Goal: Register for event/course

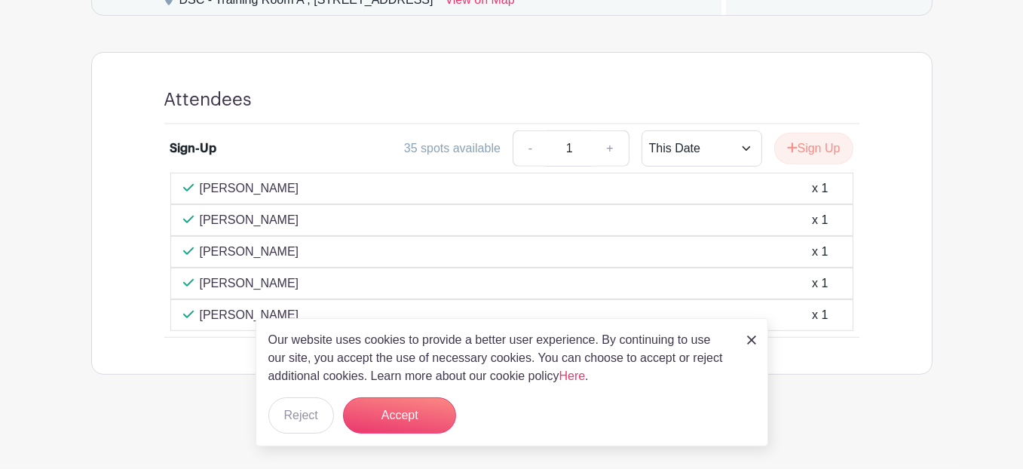
scroll to position [850, 0]
click at [299, 409] on button "Reject" at bounding box center [301, 415] width 66 height 36
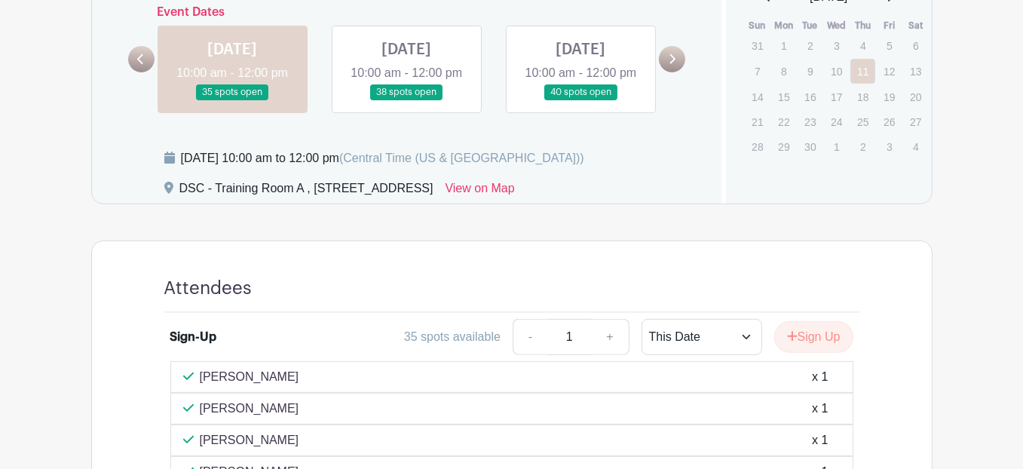
scroll to position [548, 0]
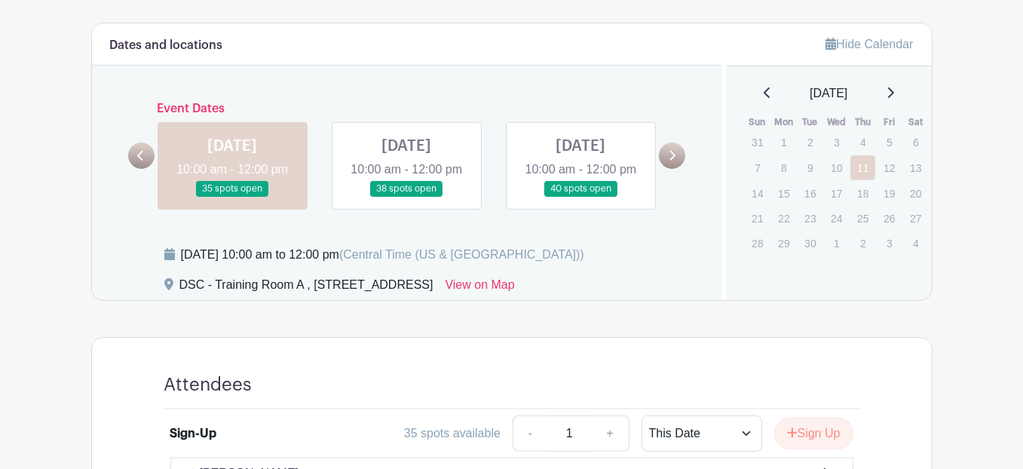
click at [406, 197] on link at bounding box center [406, 197] width 0 height 0
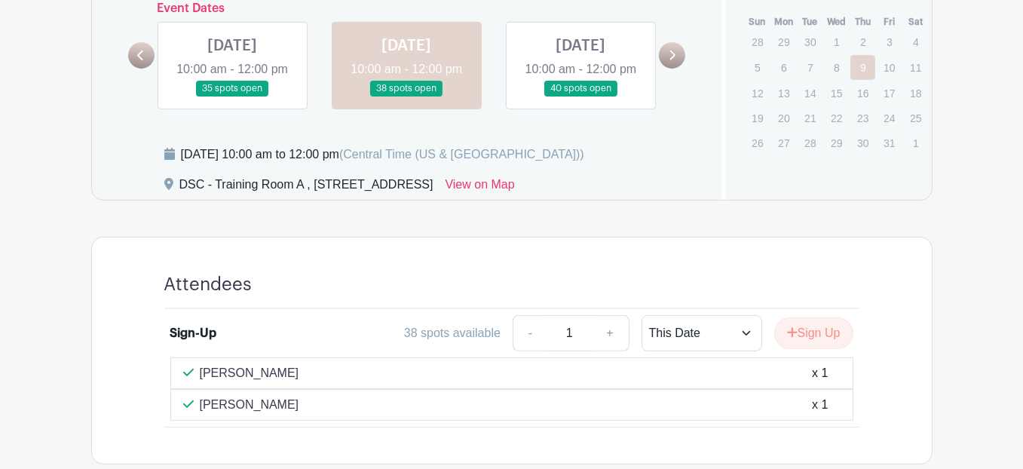
scroll to position [623, 0]
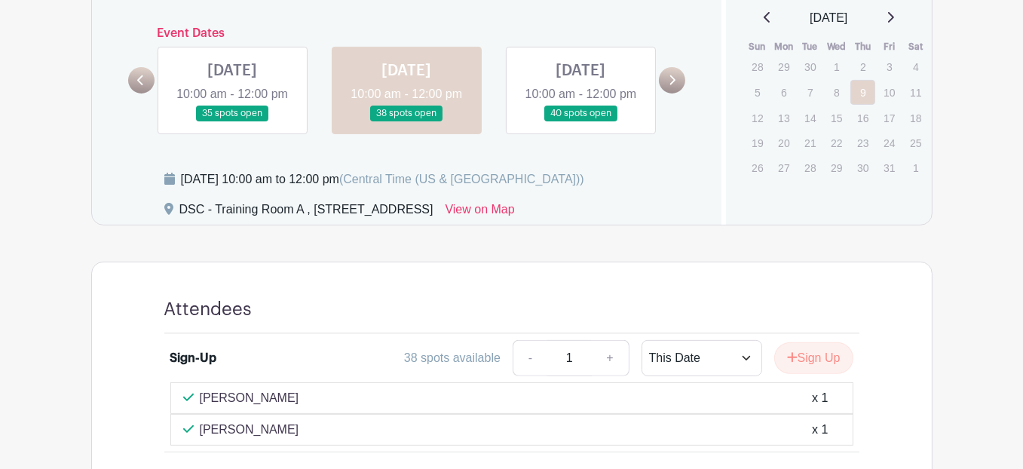
click at [581, 121] on link at bounding box center [581, 121] width 0 height 0
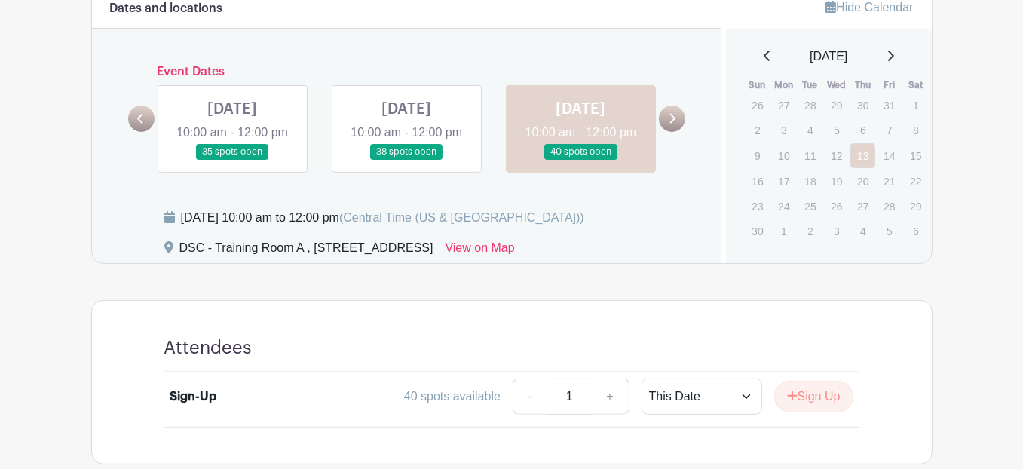
scroll to position [467, 0]
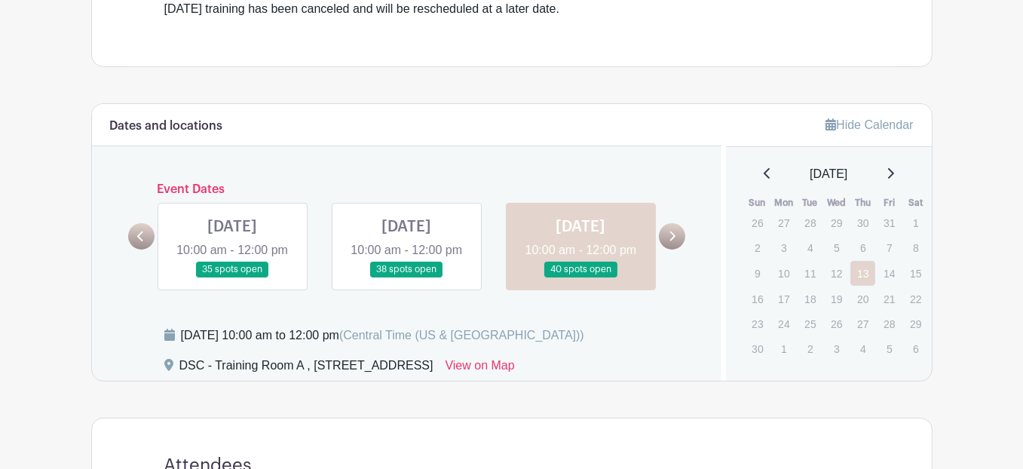
click at [232, 277] on link at bounding box center [232, 277] width 0 height 0
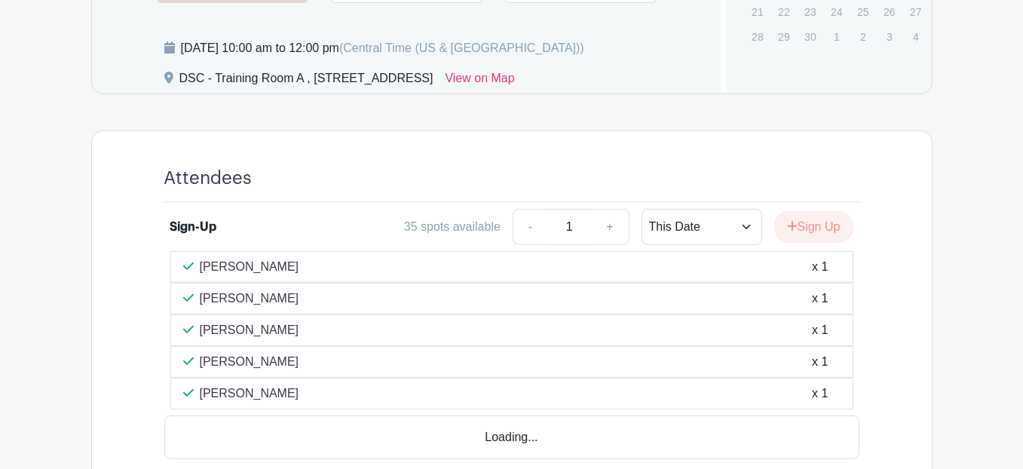
scroll to position [769, 0]
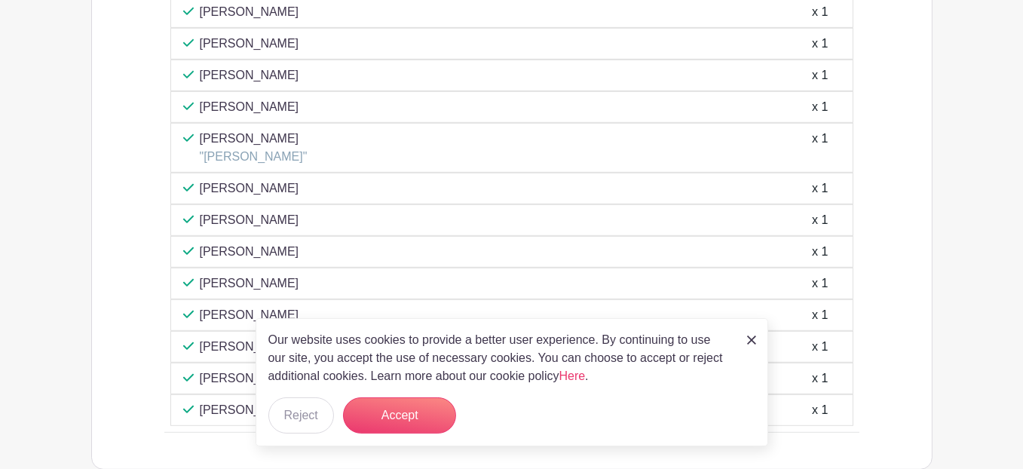
scroll to position [1131, 0]
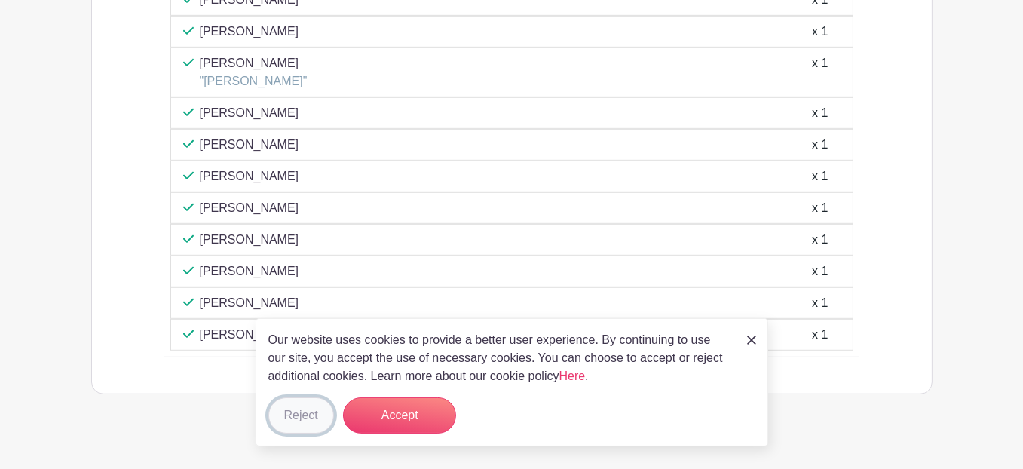
click at [314, 414] on button "Reject" at bounding box center [301, 415] width 66 height 36
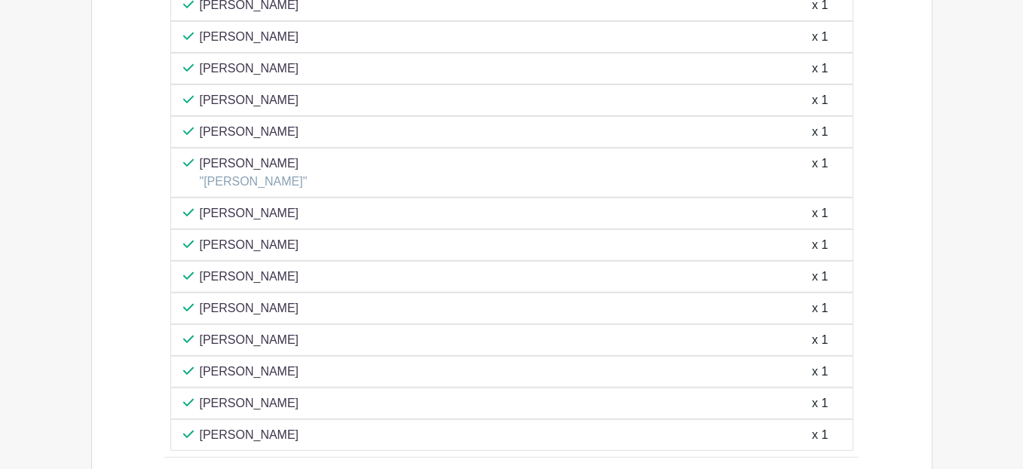
scroll to position [1055, 0]
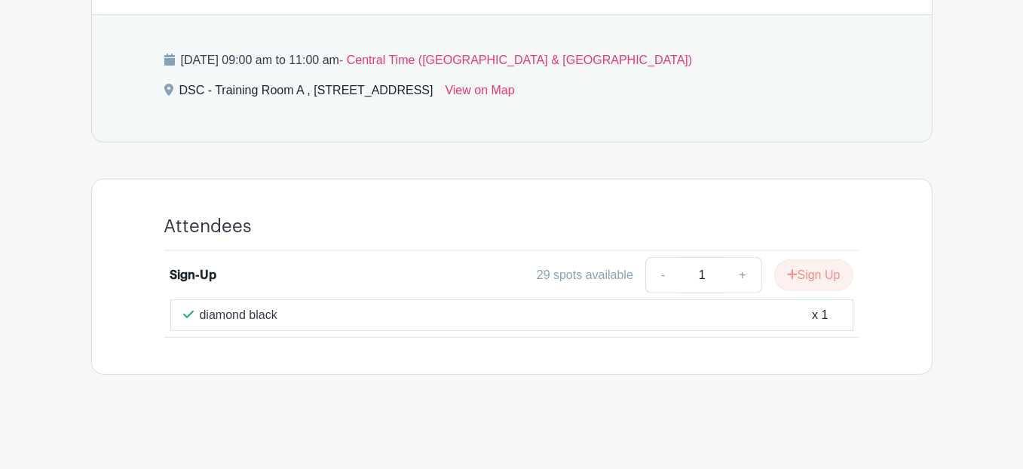
scroll to position [689, 0]
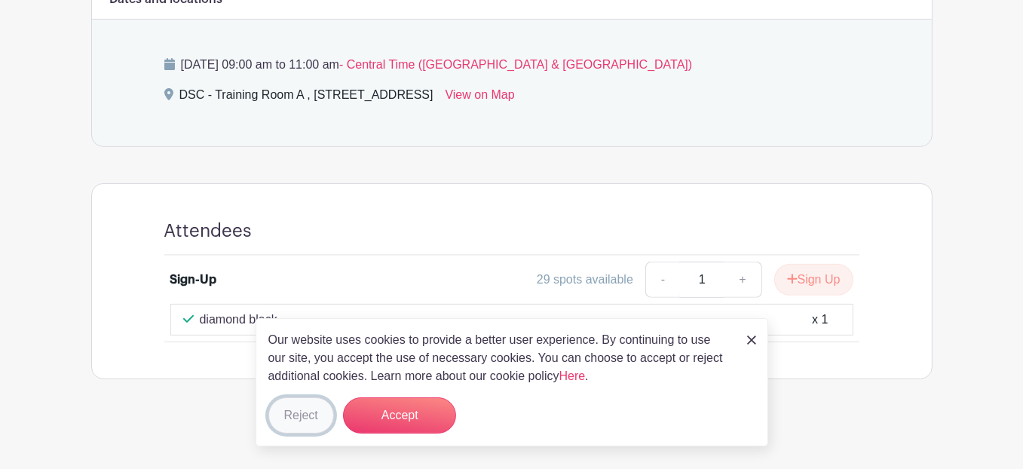
click at [309, 414] on button "Reject" at bounding box center [301, 415] width 66 height 36
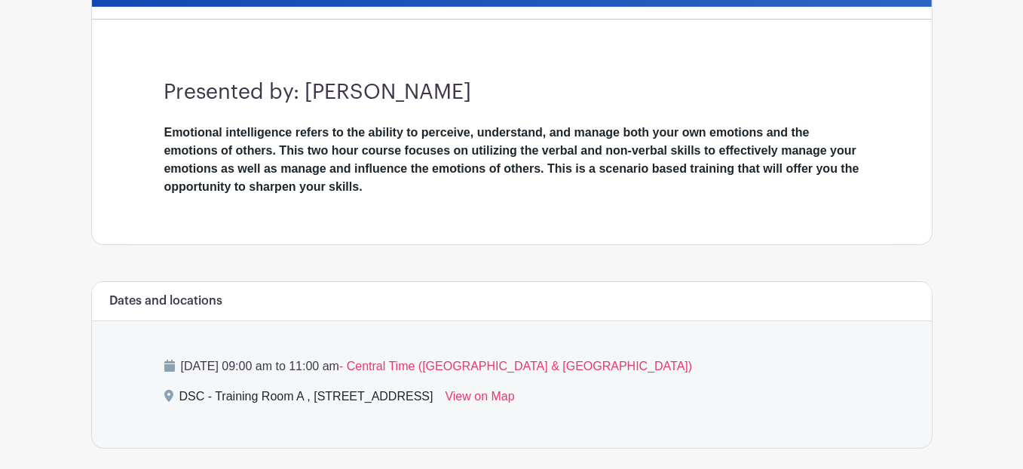
scroll to position [86, 0]
